Goal: Contribute content: Add original content to the website for others to see

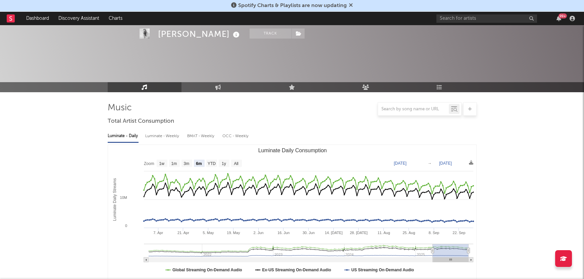
select select "6m"
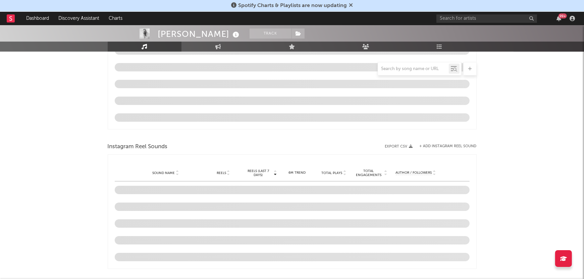
scroll to position [544, 0]
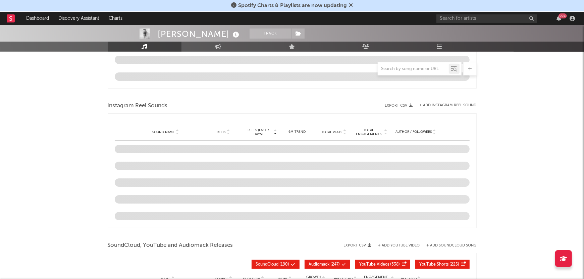
click at [463, 102] on div "Instagram Reel Sounds" at bounding box center [292, 105] width 369 height 11
click at [463, 105] on button "+ Add Instagram Reel Sound" at bounding box center [447, 106] width 57 height 4
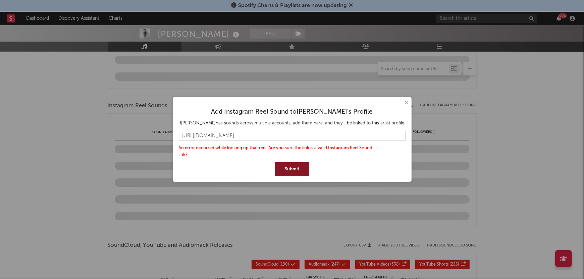
scroll to position [0, 0]
click at [299, 165] on button "Submit" at bounding box center [292, 168] width 34 height 13
drag, startPoint x: 186, startPoint y: 135, endPoint x: 444, endPoint y: 141, distance: 257.5
click at [444, 141] on div "× Add Instagram Reel Sound to [PERSON_NAME] 's Profile If [PERSON_NAME] has sou…" at bounding box center [292, 139] width 584 height 279
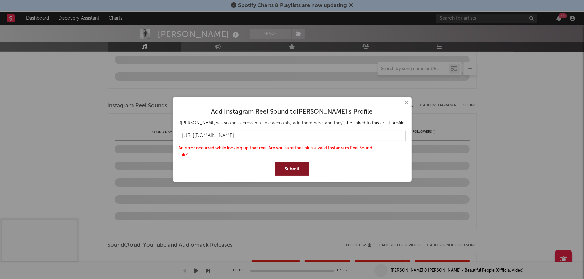
scroll to position [0, 0]
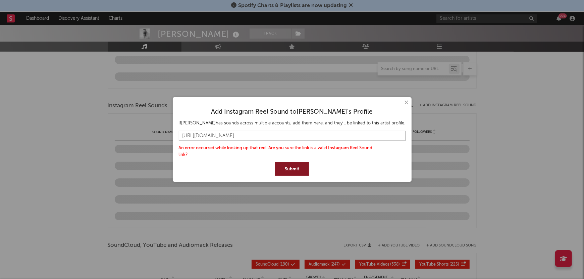
click at [248, 136] on input "[URL][DOMAIN_NAME]" at bounding box center [292, 136] width 227 height 10
click at [402, 102] on button "×" at bounding box center [405, 102] width 7 height 7
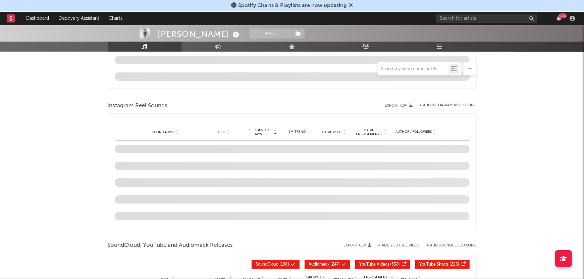
click at [442, 104] on button "+ Add Instagram Reel Sound" at bounding box center [447, 106] width 57 height 4
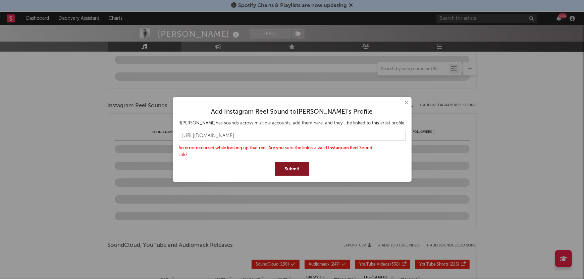
scroll to position [0, 49]
drag, startPoint x: 206, startPoint y: 137, endPoint x: 364, endPoint y: 135, distance: 157.6
click at [364, 135] on input "[URL][DOMAIN_NAME]" at bounding box center [292, 136] width 227 height 10
type input "[URL][DOMAIN_NAME]"
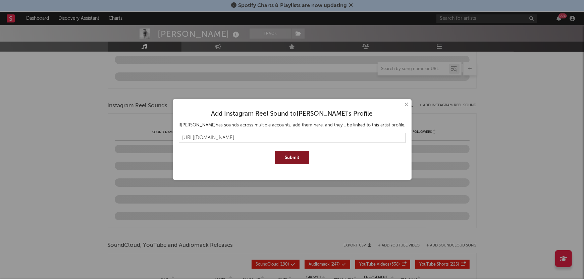
scroll to position [0, 0]
drag, startPoint x: 334, startPoint y: 137, endPoint x: 133, endPoint y: 136, distance: 201.5
click at [133, 136] on div "× Add Instagram Reel Sound to [PERSON_NAME] 's Profile If [PERSON_NAME] has sou…" at bounding box center [292, 139] width 584 height 279
click at [292, 139] on input "text" at bounding box center [292, 138] width 227 height 10
paste input "[URL][DOMAIN_NAME]"
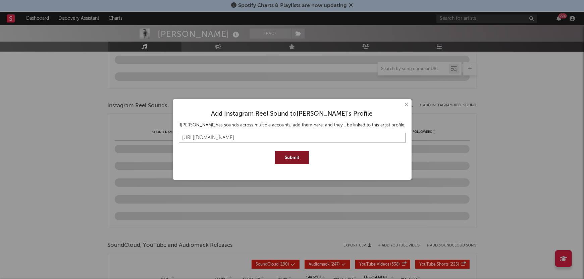
type input "[URL][DOMAIN_NAME]"
click at [296, 156] on button "Submit" at bounding box center [292, 157] width 34 height 13
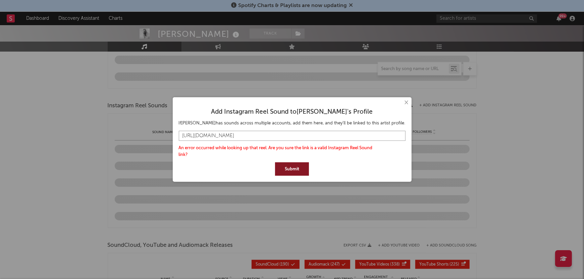
drag, startPoint x: 391, startPoint y: 135, endPoint x: 150, endPoint y: 126, distance: 241.2
click at [150, 126] on div "× Add Instagram Reel Sound to [PERSON_NAME] 's Profile If [PERSON_NAME] has sou…" at bounding box center [292, 139] width 584 height 279
